Goal: Obtain resource: Obtain resource

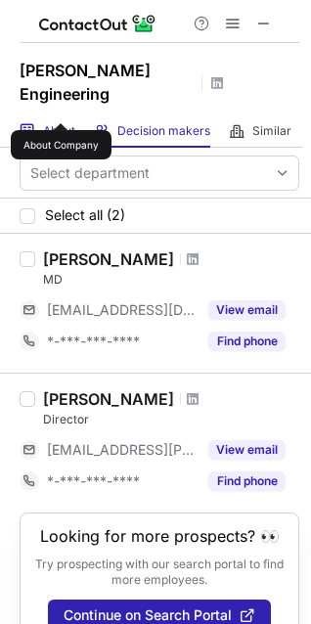
click at [61, 123] on span "About" at bounding box center [59, 131] width 32 height 16
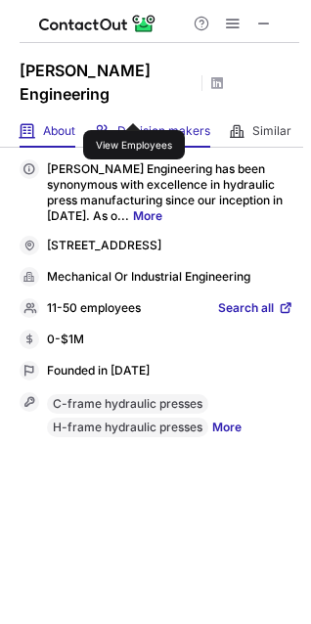
click at [134, 123] on span "Decision makers" at bounding box center [163, 131] width 93 height 16
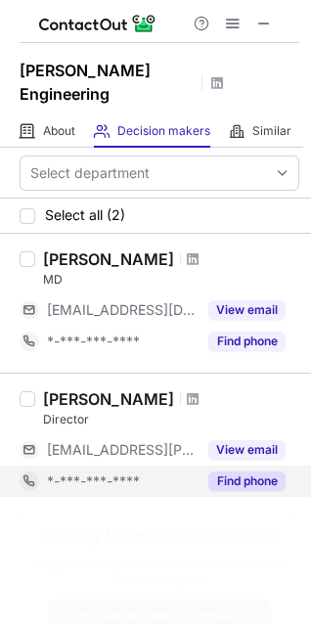
click at [238, 471] on button "Find phone" at bounding box center [246, 481] width 77 height 20
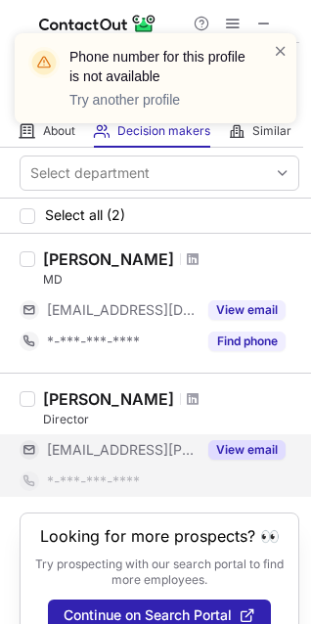
click at [241, 440] on button "View email" at bounding box center [246, 450] width 77 height 20
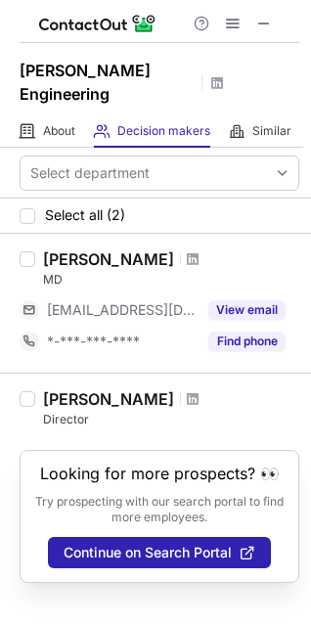
click at [180, 393] on div at bounding box center [193, 399] width 26 height 12
click at [198, 391] on span at bounding box center [193, 399] width 12 height 16
click at [187, 251] on span at bounding box center [193, 259] width 12 height 16
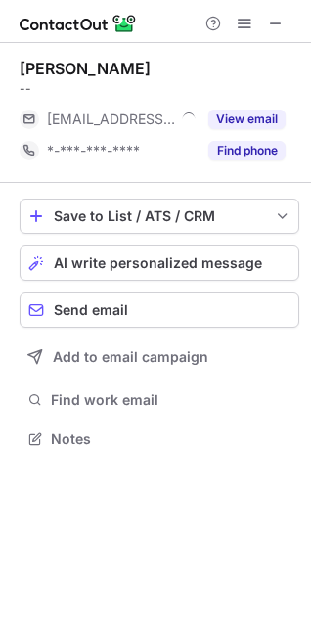
scroll to position [9, 9]
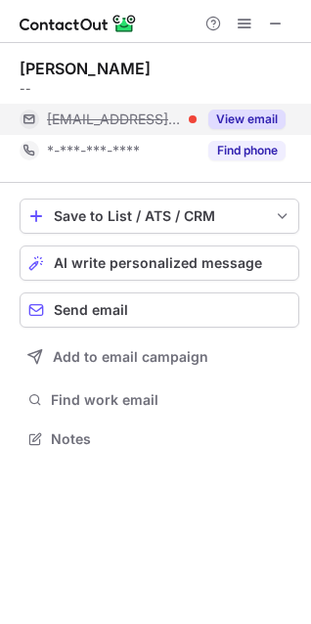
click at [254, 117] on button "View email" at bounding box center [246, 119] width 77 height 20
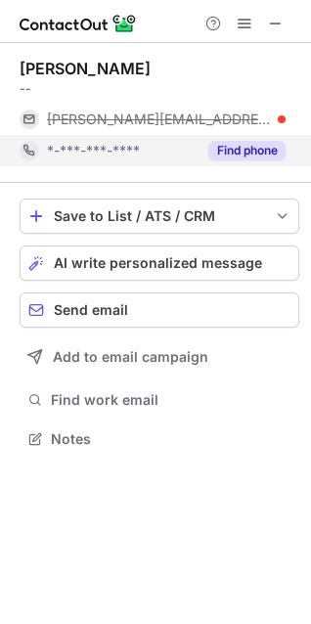
click at [245, 152] on button "Find phone" at bounding box center [246, 151] width 77 height 20
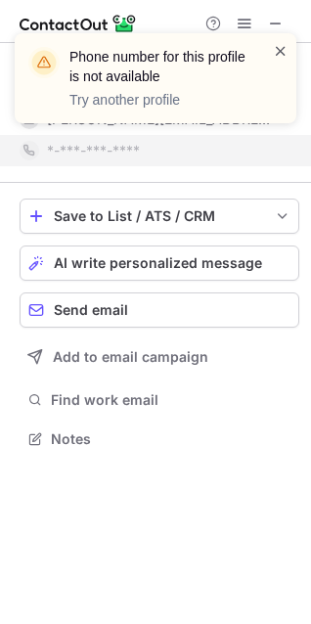
click at [283, 49] on span at bounding box center [281, 51] width 16 height 20
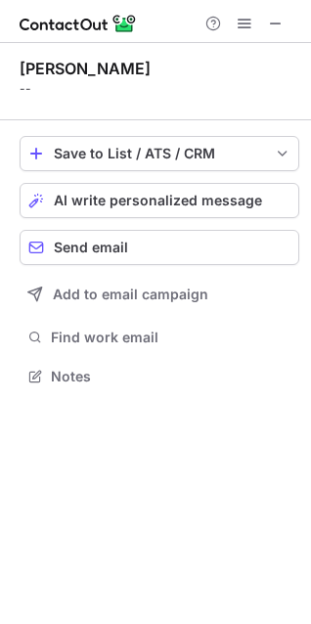
scroll to position [362, 311]
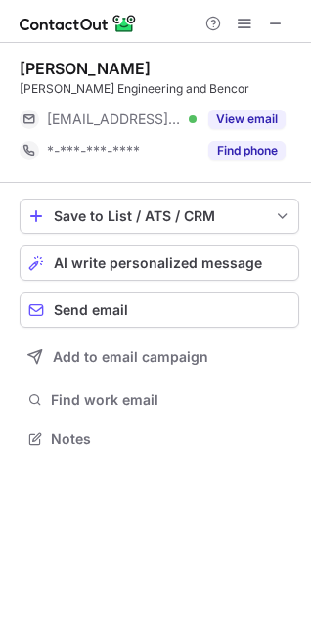
scroll to position [9, 9]
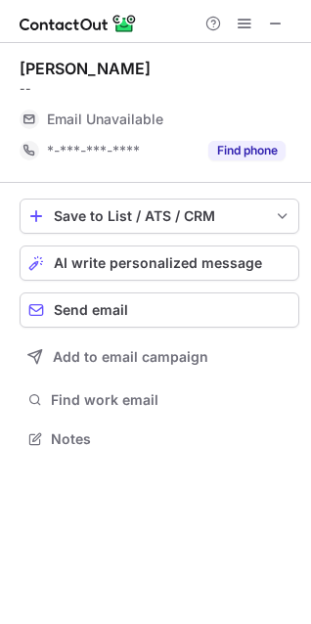
scroll to position [424, 311]
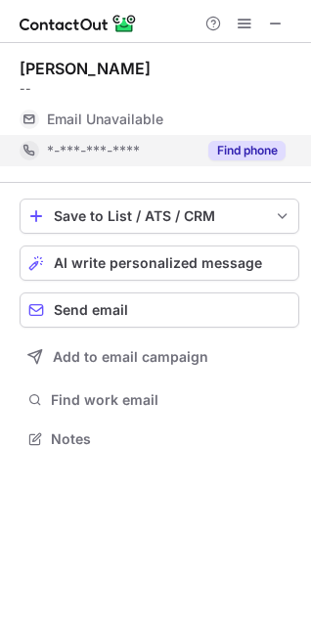
click at [240, 149] on button "Find phone" at bounding box center [246, 151] width 77 height 20
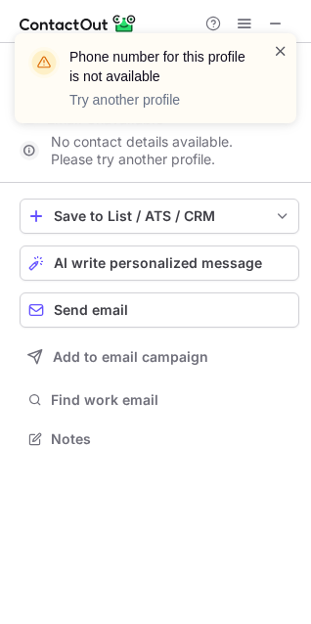
click at [277, 49] on span at bounding box center [281, 51] width 16 height 20
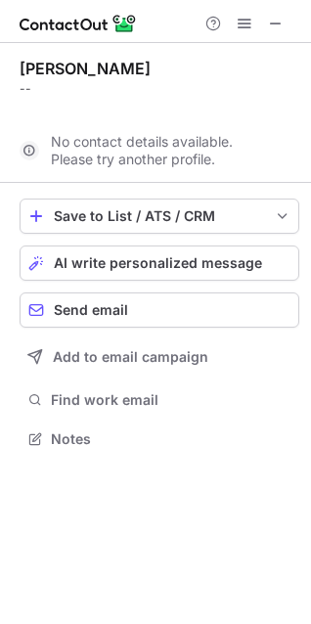
scroll to position [393, 311]
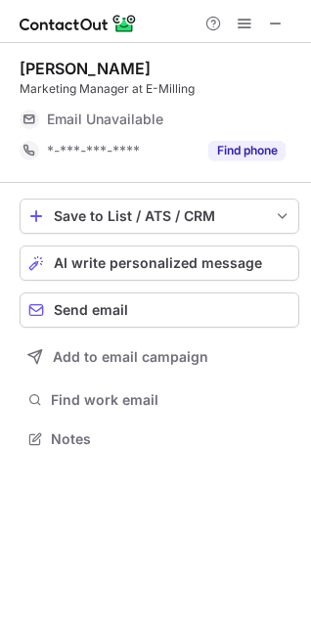
scroll to position [9, 9]
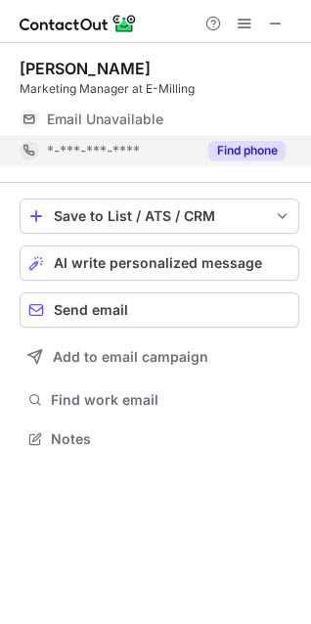
click at [251, 148] on button "Find phone" at bounding box center [246, 151] width 77 height 20
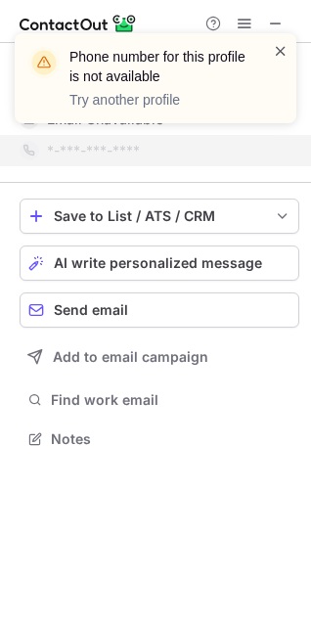
click at [278, 49] on span at bounding box center [281, 51] width 16 height 20
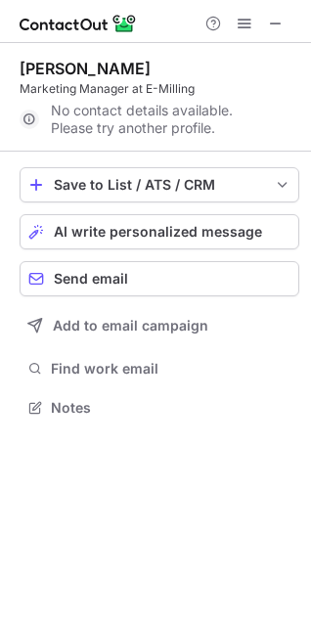
scroll to position [393, 311]
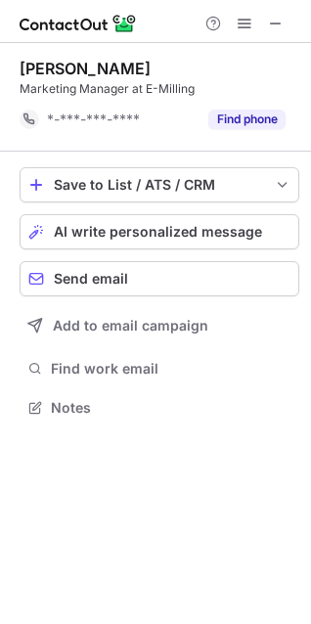
scroll to position [393, 311]
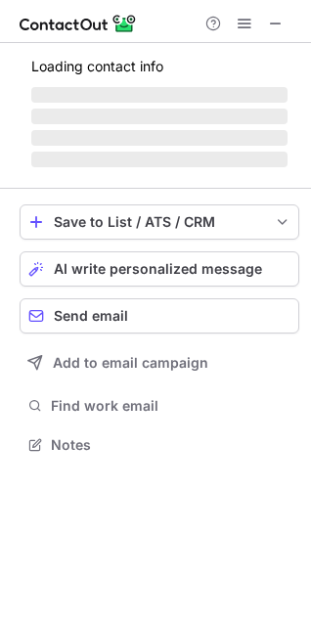
scroll to position [10, 9]
click at [261, 146] on span "‌ ‌ ‌ ‌" at bounding box center [159, 127] width 256 height 84
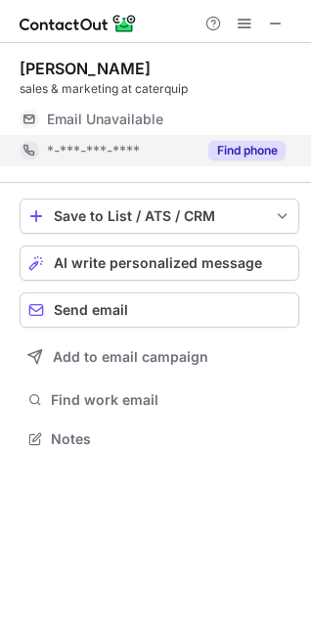
click at [253, 151] on button "Find phone" at bounding box center [246, 151] width 77 height 20
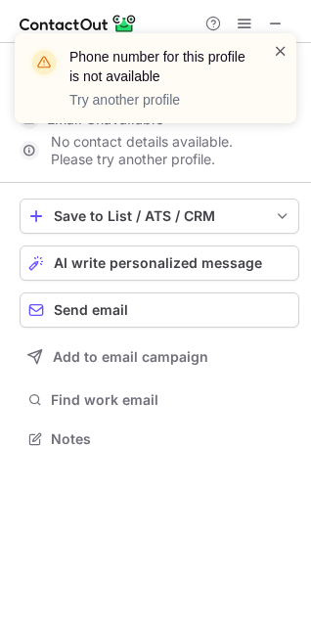
click at [276, 50] on span at bounding box center [281, 51] width 16 height 20
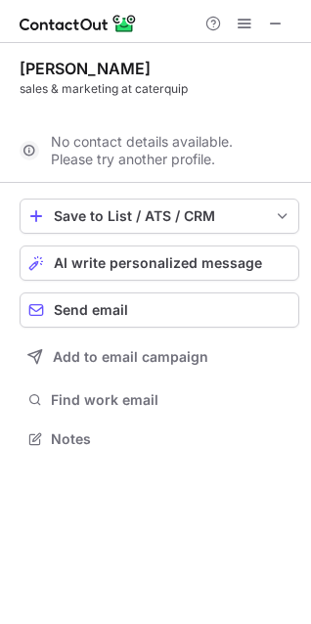
scroll to position [393, 311]
